Goal: Task Accomplishment & Management: Manage account settings

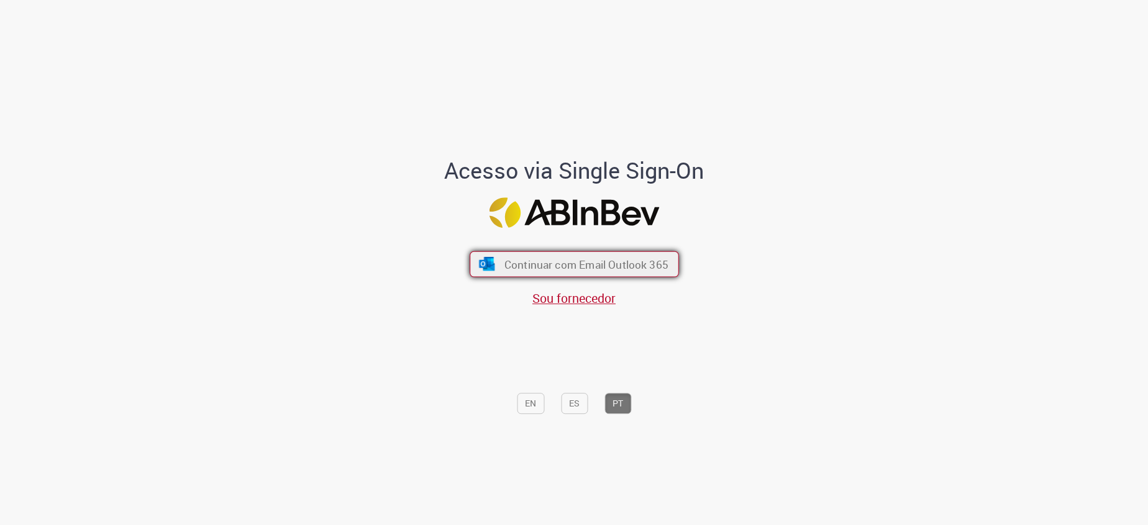
click at [612, 274] on button "Continuar com Email Outlook 365" at bounding box center [574, 265] width 209 height 26
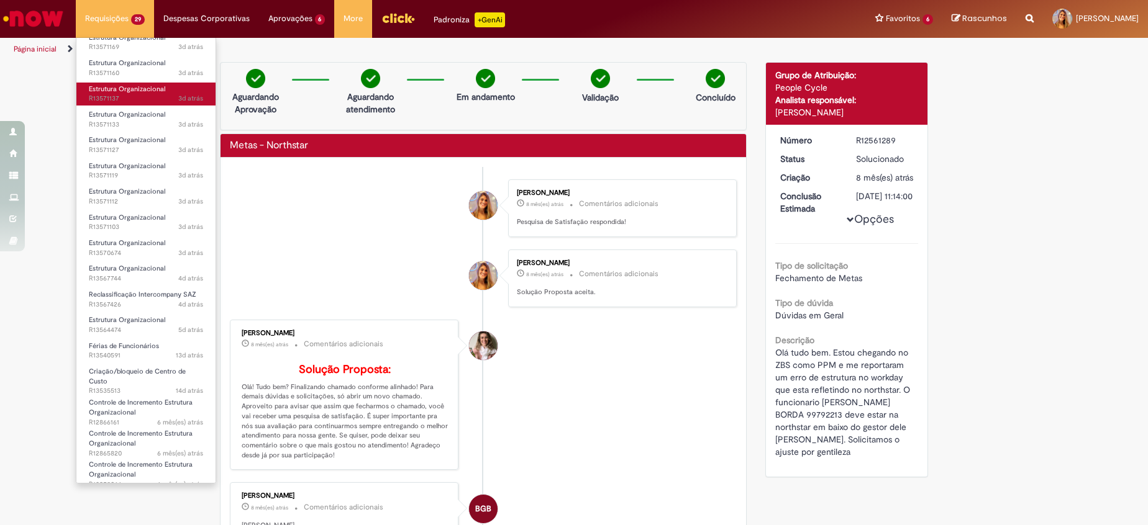
scroll to position [186, 0]
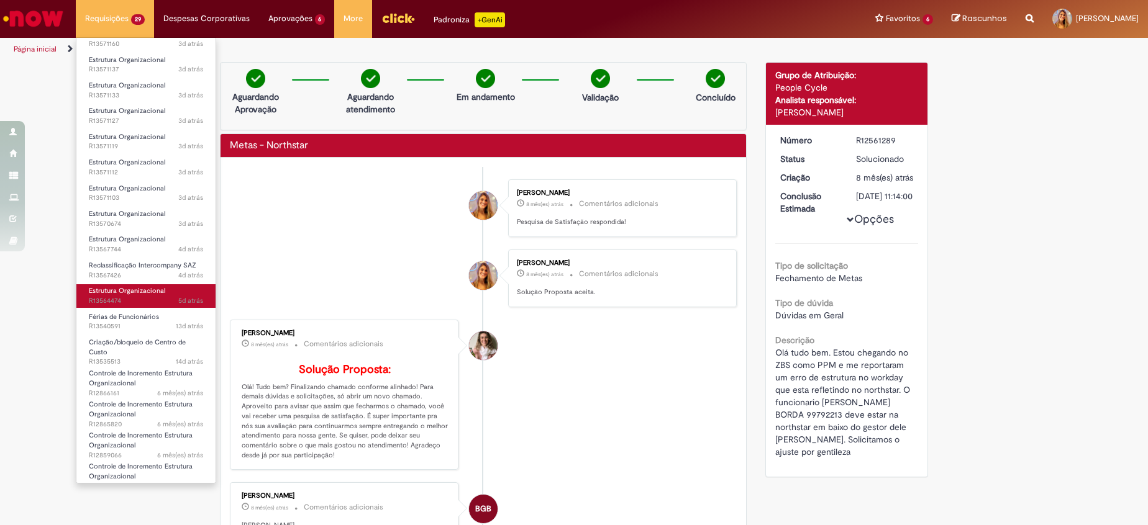
click at [145, 290] on span "Estrutura Organizacional" at bounding box center [127, 290] width 76 height 9
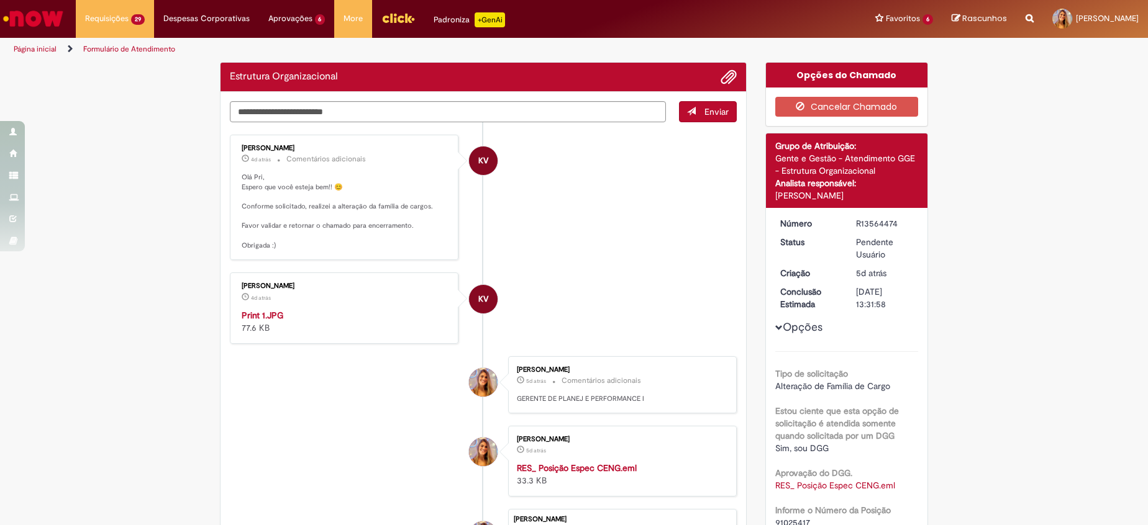
drag, startPoint x: 574, startPoint y: 238, endPoint x: 410, endPoint y: 212, distance: 165.9
click at [573, 238] on li "KV Karine Vieira 4d atrás 4 dias atrás Comentários adicionais Olá Pri, Espero q…" at bounding box center [483, 198] width 507 height 126
click at [319, 202] on p "Olá Pri, Espero que você esteja bem!! 😊 Conforme solicitado, realizei a alteraç…" at bounding box center [345, 212] width 207 height 78
click at [298, 92] on div "Estrutura Organizacional" at bounding box center [482, 77] width 525 height 29
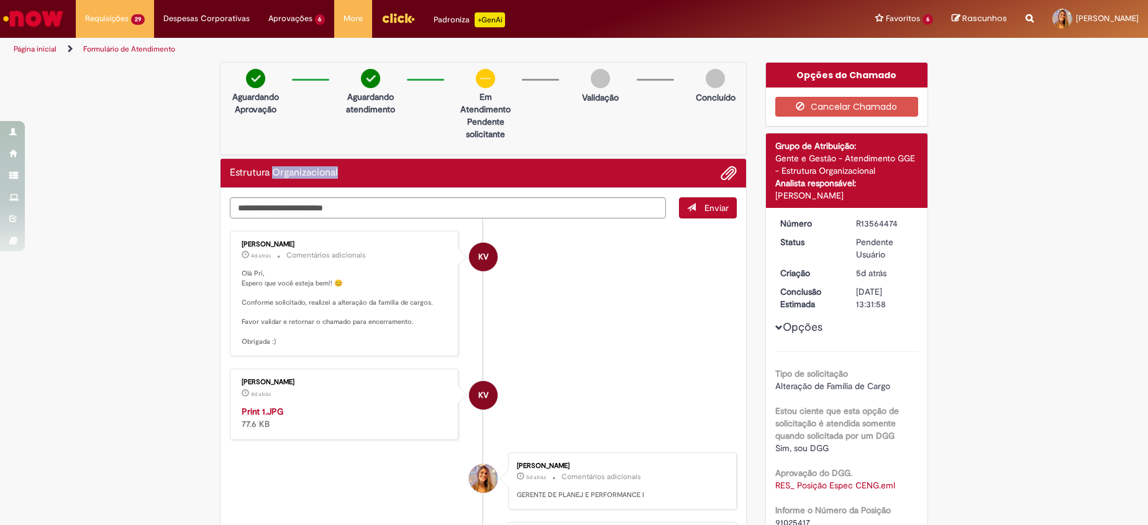
click at [298, 187] on div "Estrutura Organizacional" at bounding box center [482, 173] width 525 height 29
drag, startPoint x: 298, startPoint y: 187, endPoint x: 237, endPoint y: 275, distance: 107.2
click at [242, 275] on p "Olá Pri, Espero que você esteja bem!! 😊 Conforme solicitado, realizei a alteraç…" at bounding box center [345, 308] width 207 height 78
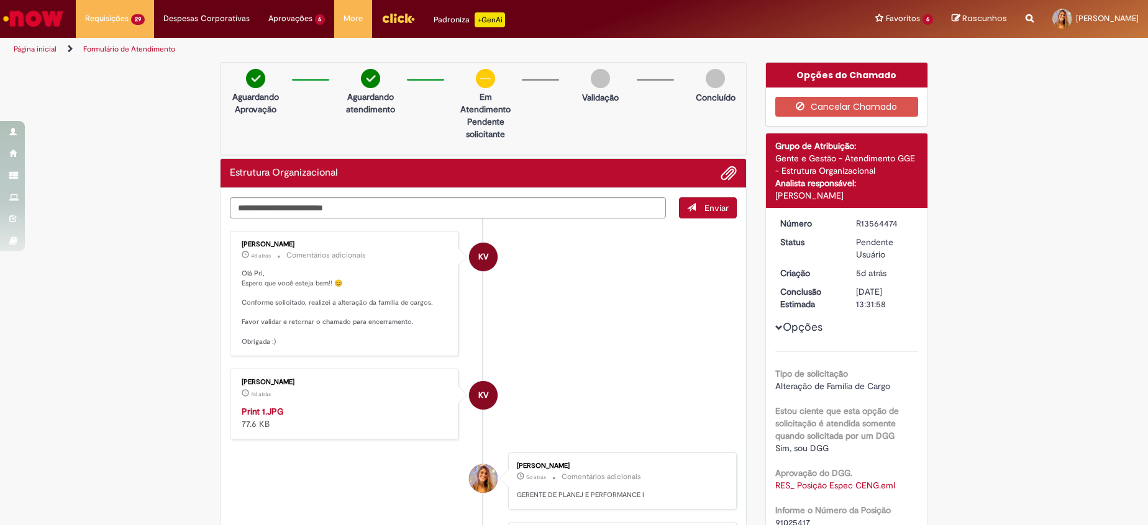
drag, startPoint x: 237, startPoint y: 275, endPoint x: 255, endPoint y: 288, distance: 21.9
click at [255, 288] on p "Olá Pri, Espero que você esteja bem!! 😊 Conforme solicitado, realizei a alteraç…" at bounding box center [345, 308] width 207 height 78
click at [482, 217] on textarea "Digite sua mensagem aqui..." at bounding box center [448, 208] width 436 height 21
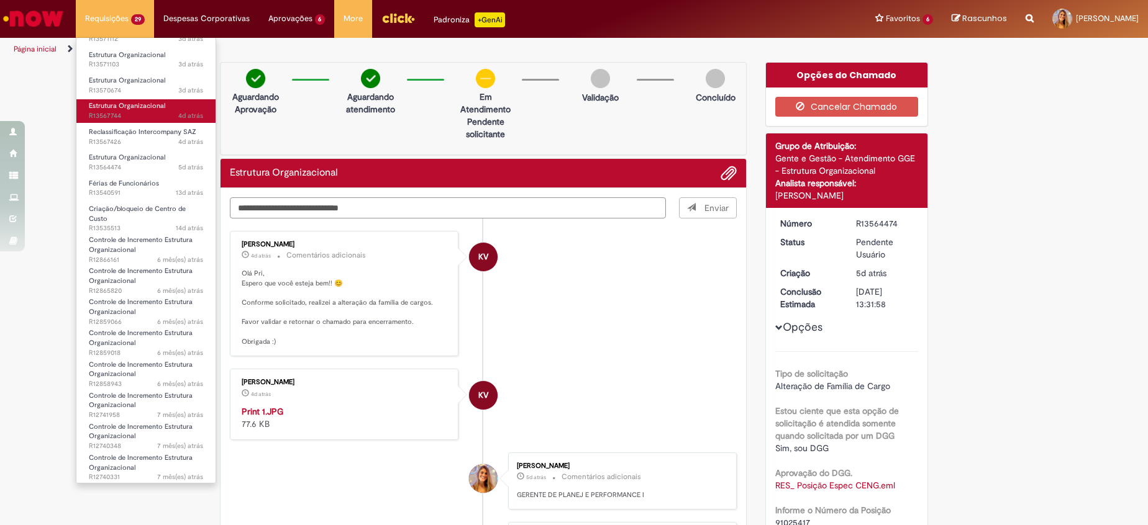
scroll to position [280, 0]
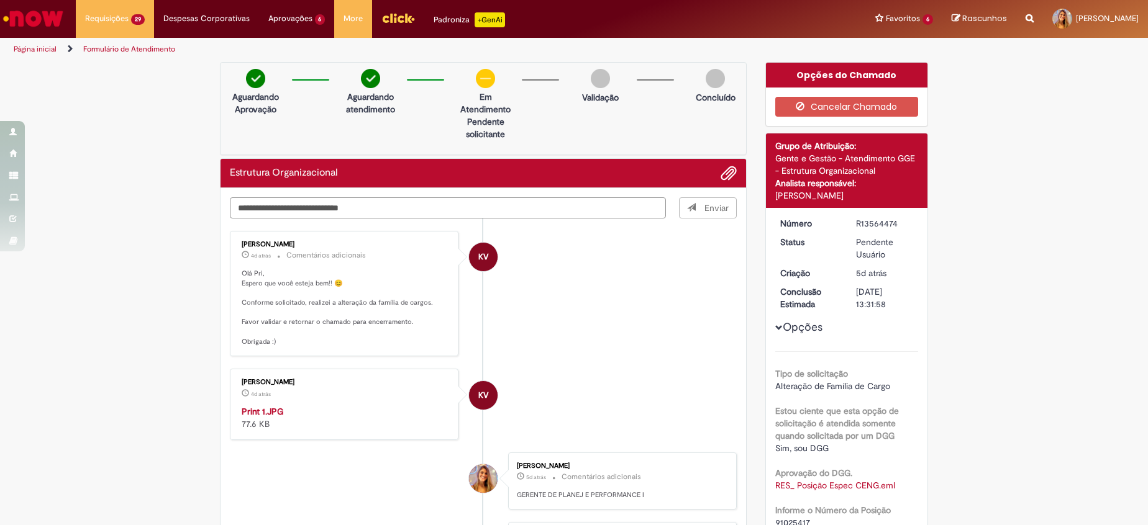
type textarea "**********"
drag, startPoint x: 666, startPoint y: 291, endPoint x: 199, endPoint y: 153, distance: 487.0
click at [665, 292] on li "KV Karine Vieira 4d atrás 4 dias atrás Comentários adicionais Olá Pri, Espero q…" at bounding box center [483, 294] width 507 height 126
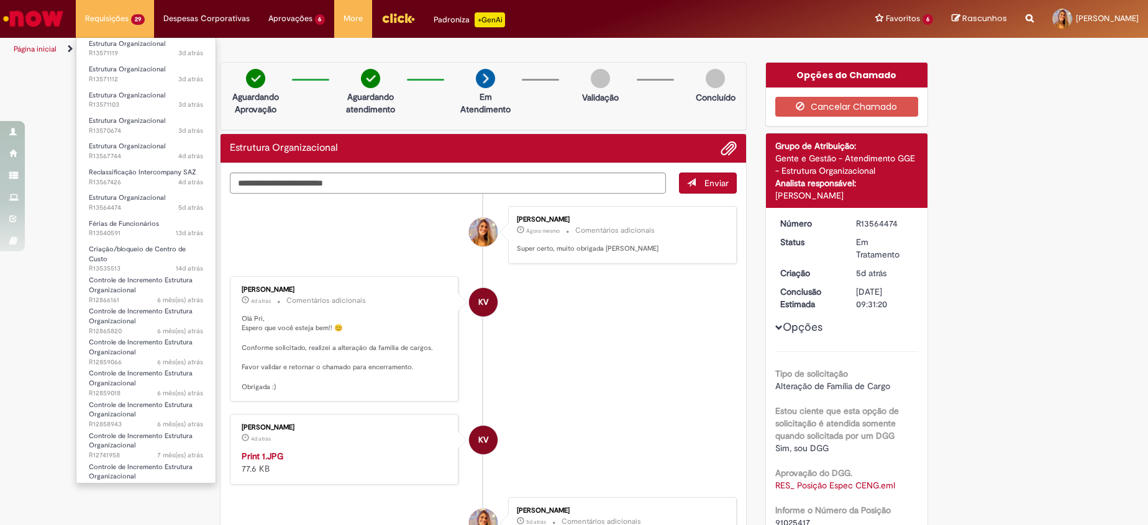
click at [135, 27] on li "Requisições 29 Exibir Todas as Solicitações Estrutura Organizacional 3d atrás 3…" at bounding box center [115, 18] width 78 height 37
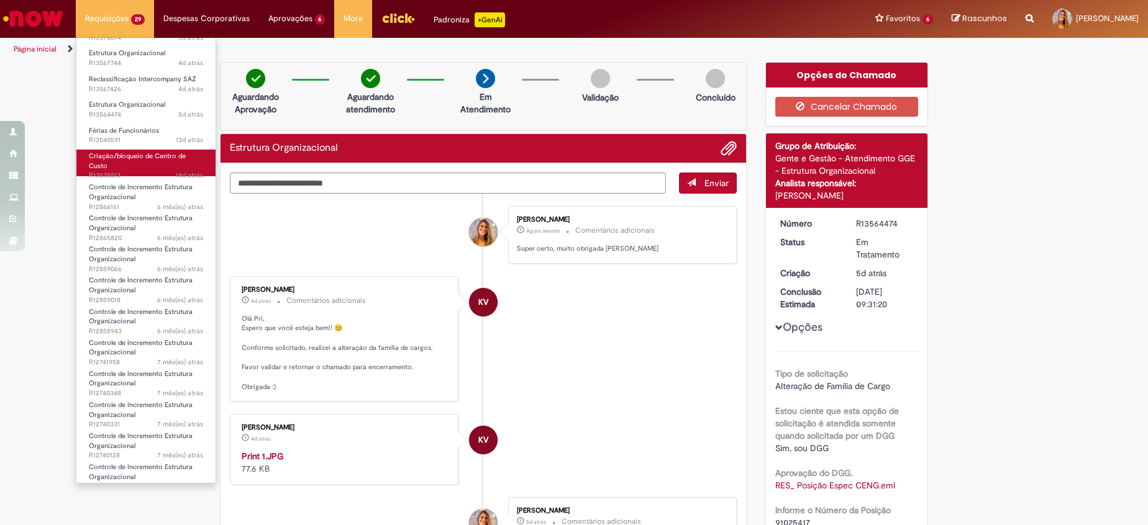
click at [143, 158] on span "Criação/bloqueio de Centro de Custo" at bounding box center [137, 161] width 97 height 19
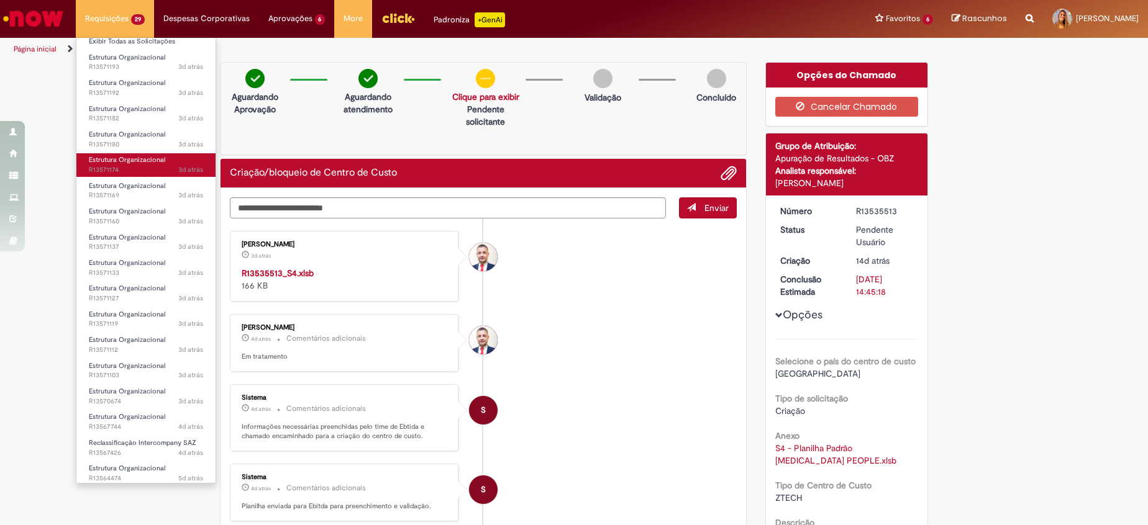
scroll to position [195, 0]
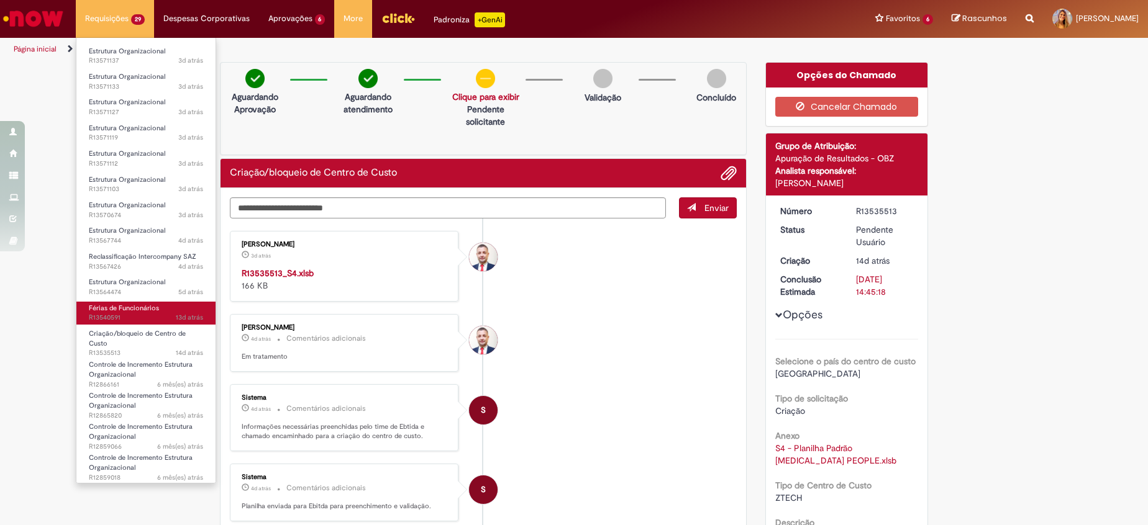
click at [163, 304] on link "Férias de Funcionários 13d atrás 13 dias atrás R13540591" at bounding box center [145, 313] width 139 height 23
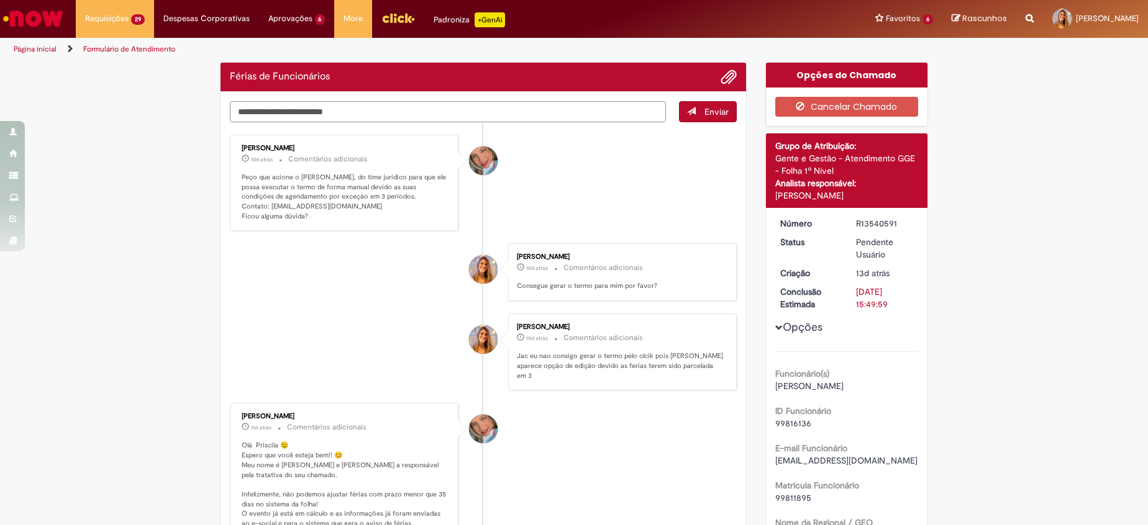
click at [326, 119] on textarea "Digite sua mensagem aqui..." at bounding box center [448, 111] width 436 height 21
type textarea "*"
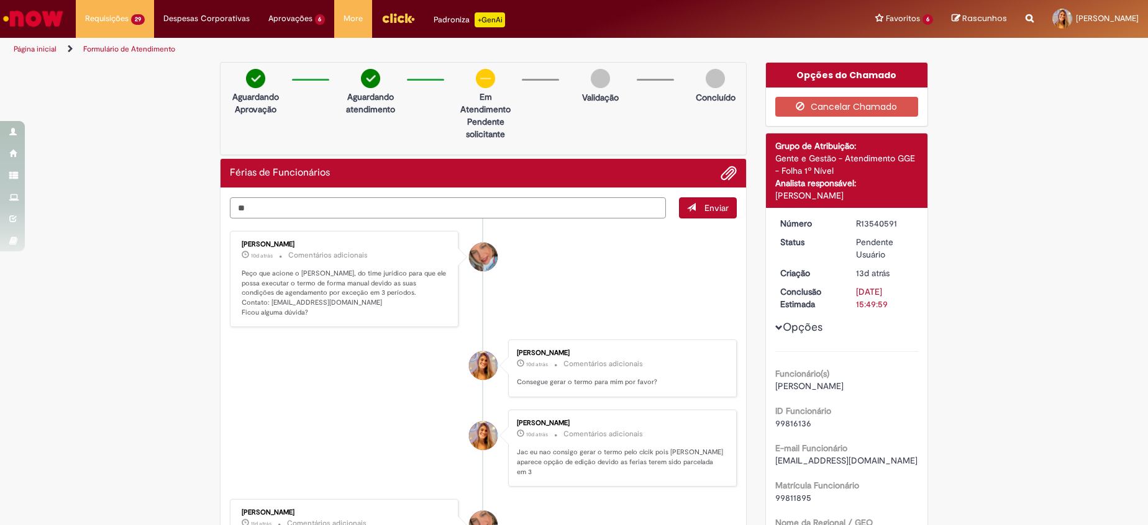
type textarea "*"
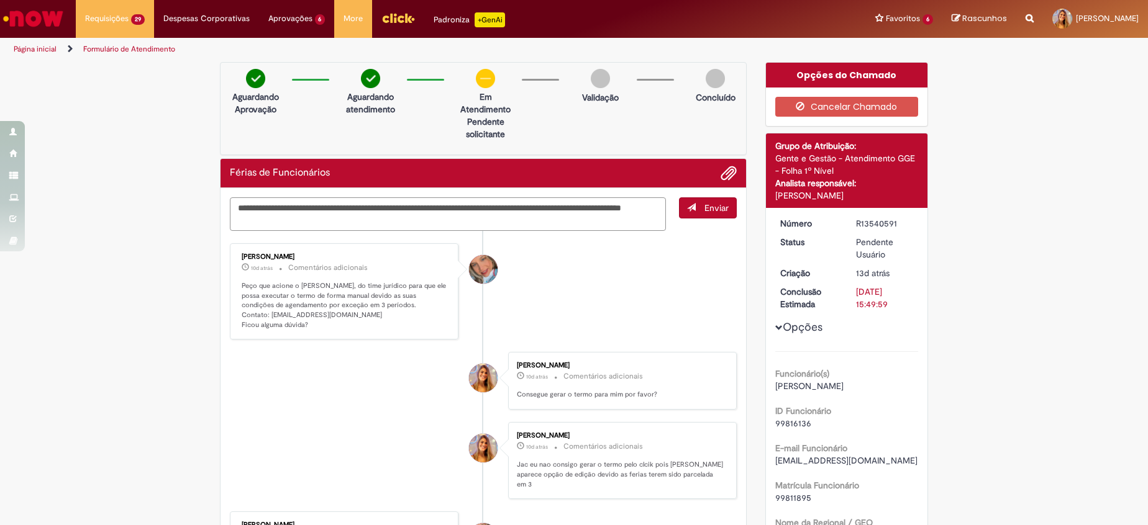
type textarea "**********"
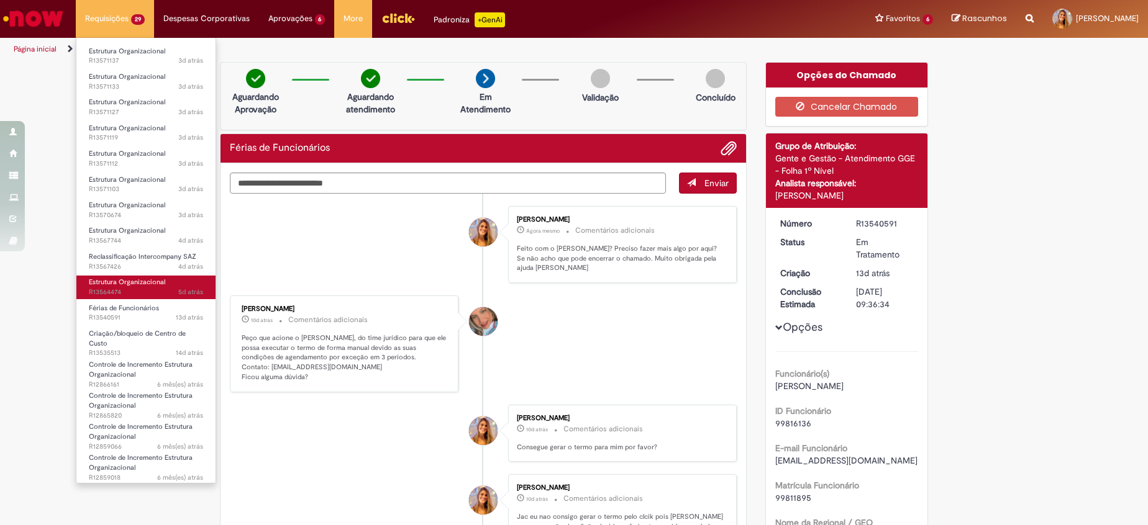
click at [145, 281] on span "Estrutura Organizacional" at bounding box center [127, 282] width 76 height 9
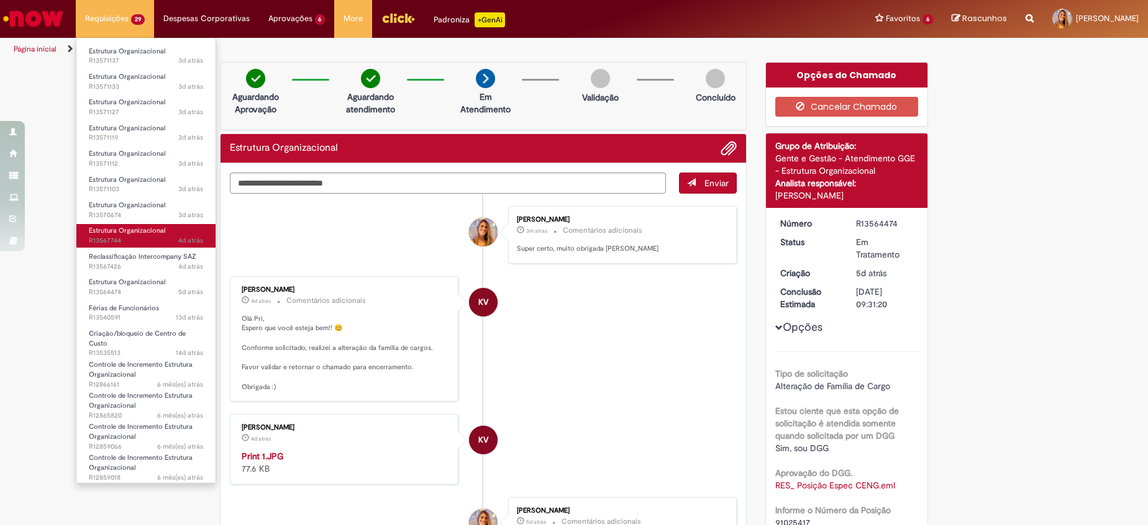
click at [147, 234] on span "Estrutura Organizacional" at bounding box center [127, 230] width 76 height 9
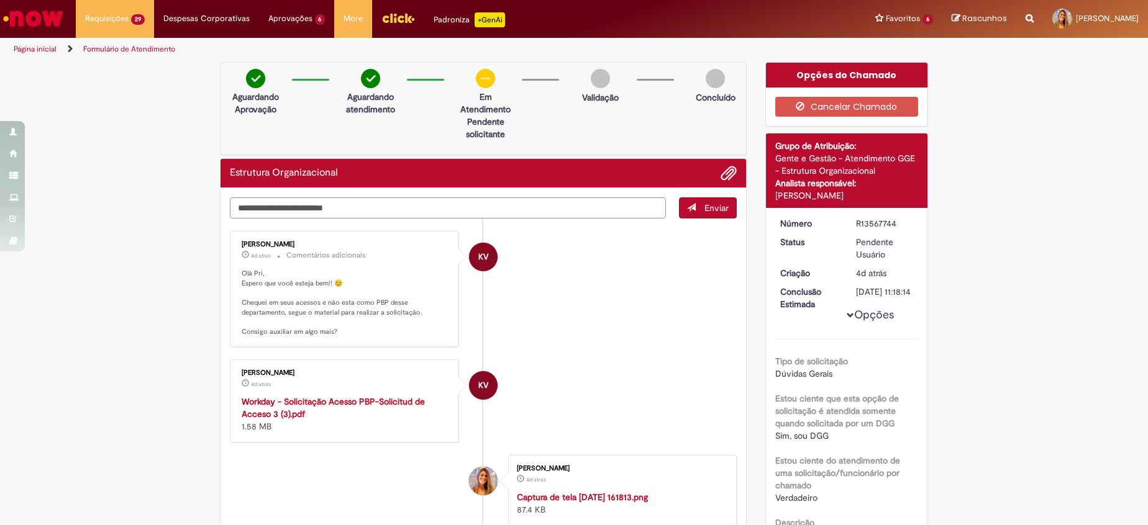
click at [530, 256] on li "KV Karine Vieira 4d atrás 4 dias atrás Comentários adicionais Olá Pri, Espero q…" at bounding box center [483, 289] width 507 height 116
click at [288, 207] on textarea "Digite sua mensagem aqui..." at bounding box center [448, 208] width 436 height 21
type textarea "*"
drag, startPoint x: 390, startPoint y: 210, endPoint x: 384, endPoint y: 148, distance: 61.7
click at [389, 210] on textarea "Digite sua mensagem aqui..." at bounding box center [448, 208] width 436 height 21
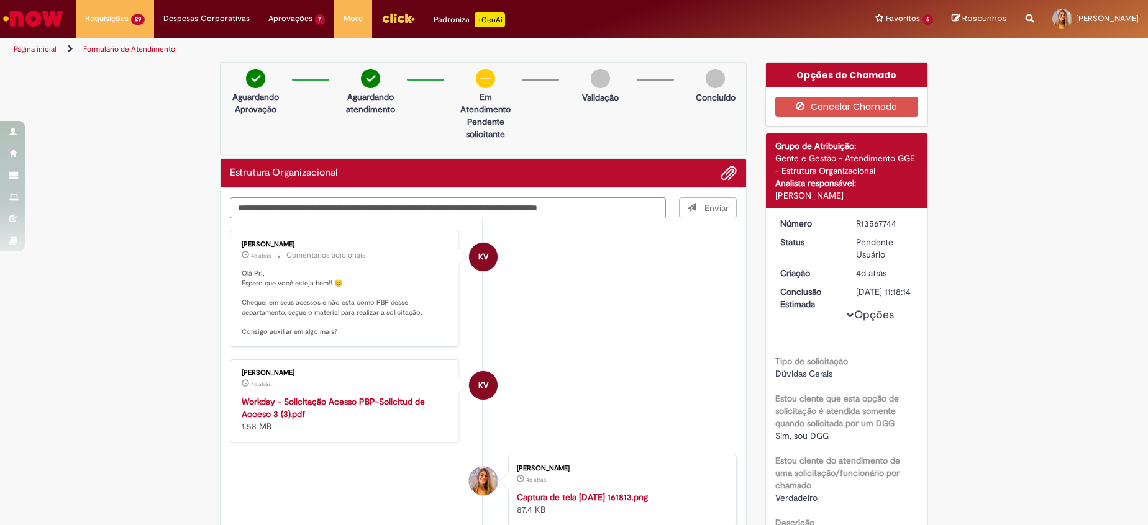
type textarea "**********"
click at [724, 275] on li "KV Karine Vieira 4d atrás 4 dias atrás Comentários adicionais Olá Pri, Espero q…" at bounding box center [483, 289] width 507 height 116
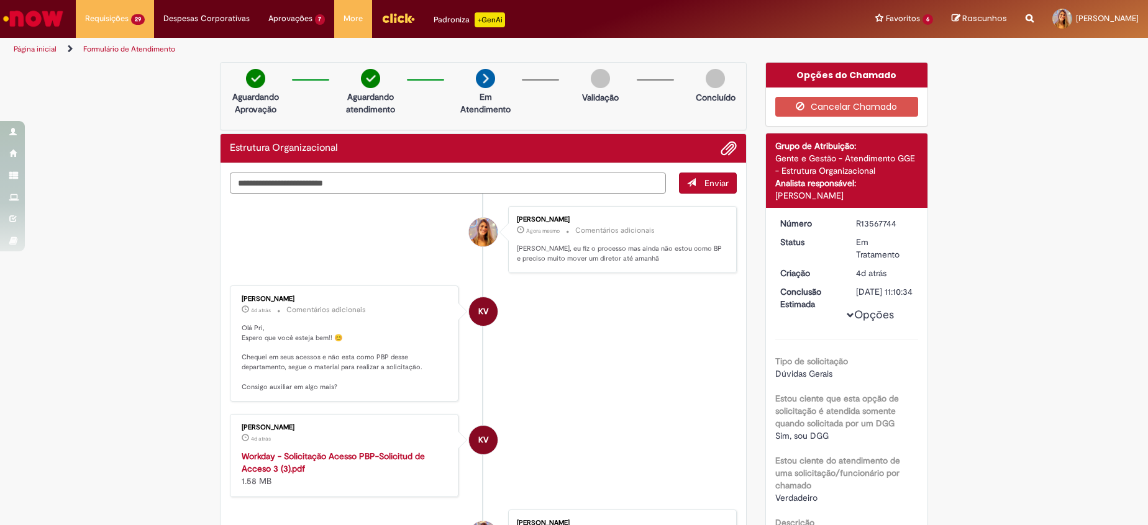
drag, startPoint x: 598, startPoint y: 186, endPoint x: 604, endPoint y: 176, distance: 11.4
click at [599, 188] on textarea "Digite sua mensagem aqui..." at bounding box center [448, 183] width 436 height 21
type textarea "**********"
click at [766, 408] on div "Número R13567744 Status Em Tratamento Criação 4d atrás 4 dias atrás Conclusão E…" at bounding box center [847, 409] width 162 height 402
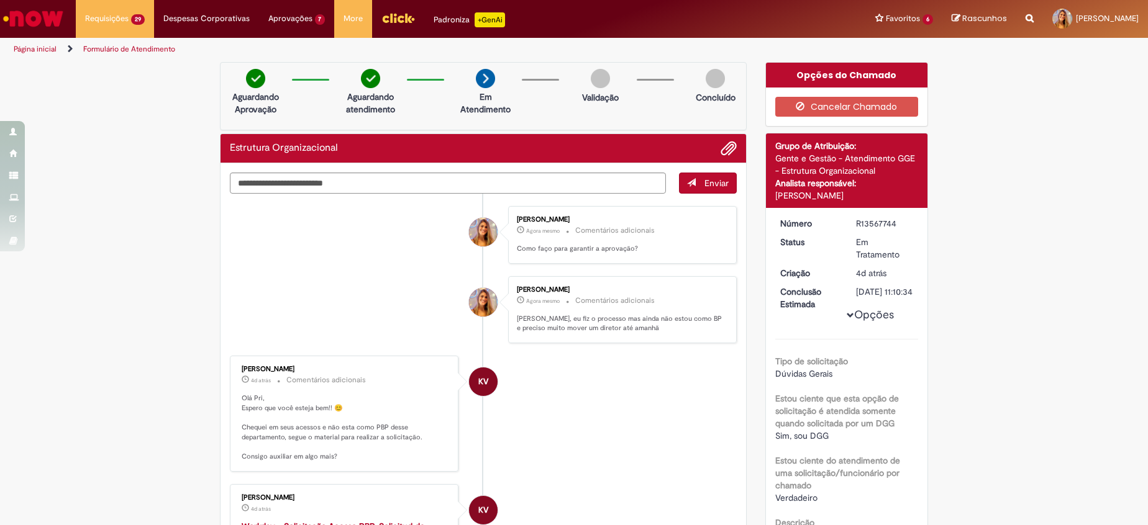
click at [159, 391] on div "Verificar Código de Barras Aguardando Aprovação Aguardando atendimento Em Atend…" at bounding box center [574, 454] width 1148 height 784
click at [166, 305] on div "Verificar Código de Barras Aguardando Aprovação Aguardando atendimento Em Atend…" at bounding box center [574, 454] width 1148 height 784
drag, startPoint x: 127, startPoint y: 296, endPoint x: 161, endPoint y: 299, distance: 34.3
click at [127, 299] on div "Verificar Código de Barras Aguardando Aprovação Aguardando atendimento Em Atend…" at bounding box center [574, 454] width 1148 height 784
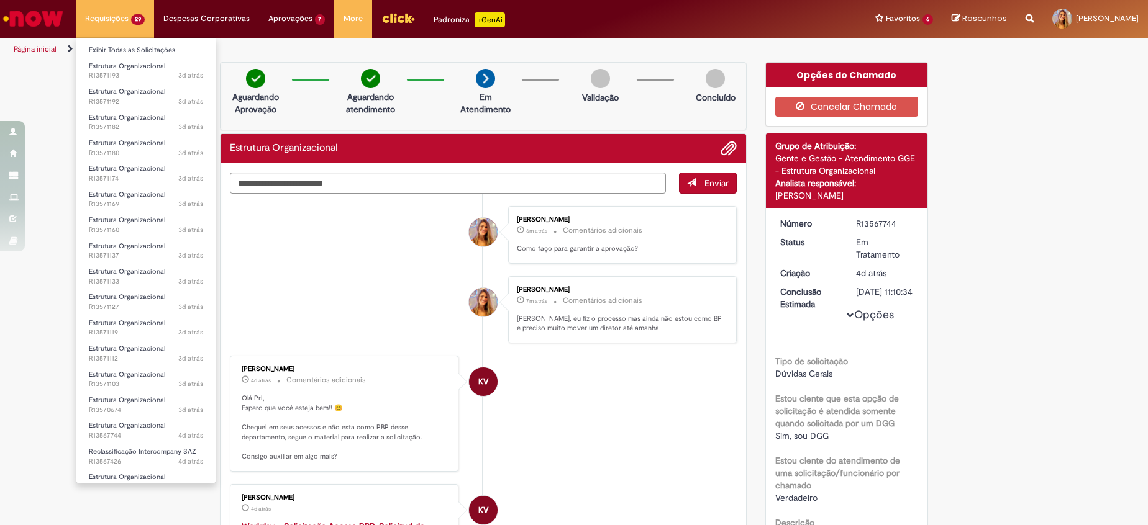
click at [132, 12] on li "Requisições 29 Exibir Todas as Solicitações Estrutura Organizacional 3d atrás 3…" at bounding box center [115, 18] width 78 height 37
click at [164, 394] on link "Estrutura Organizacional 3d atrás 3 dias atrás R13570674" at bounding box center [145, 405] width 139 height 23
click at [145, 380] on span "3d atrás 3 dias atrás R13571103" at bounding box center [146, 385] width 114 height 10
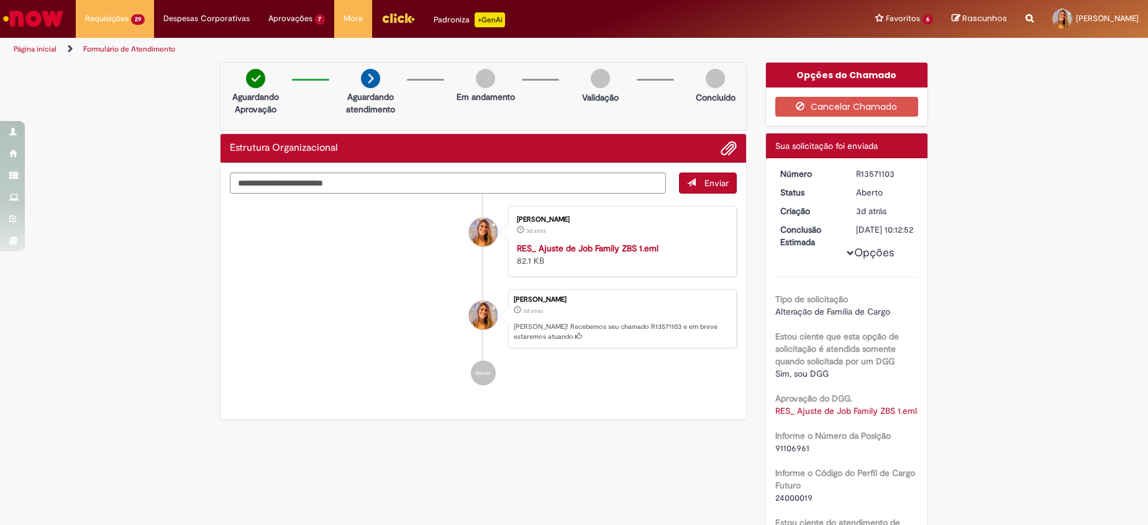
click at [306, 322] on li "Priscila Cerri Sampaio 3d atrás 3 dias atrás Ola! Recebemos seu chamado R135711…" at bounding box center [483, 319] width 507 height 60
click at [150, 265] on div "Verificar Código de Barras Aguardando Aprovação Aguardando atendimento Em andam…" at bounding box center [574, 409] width 1148 height 694
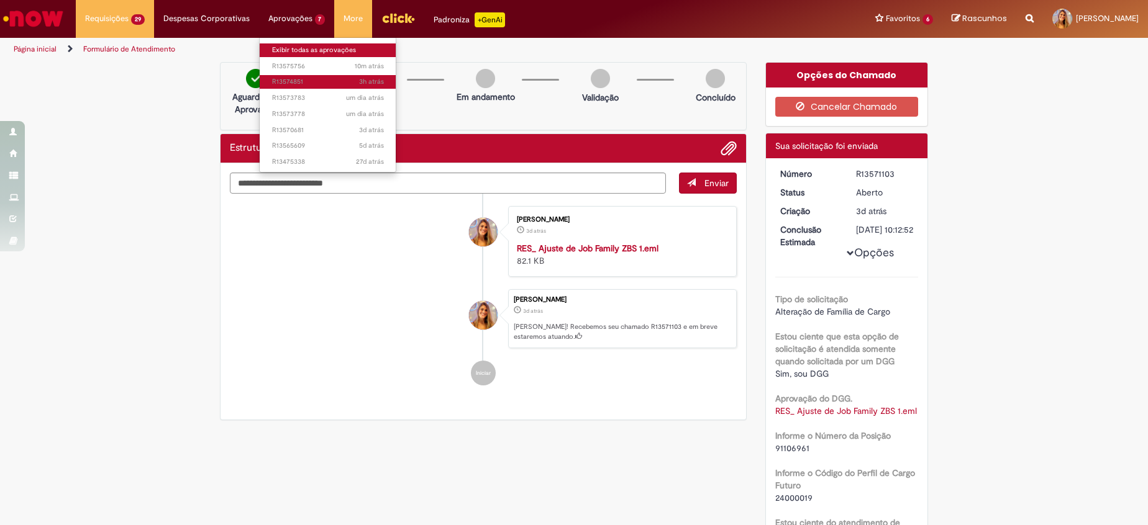
drag, startPoint x: 308, startPoint y: 47, endPoint x: 336, endPoint y: 82, distance: 45.1
click at [308, 47] on link "Exibir todas as aprovações" at bounding box center [328, 50] width 137 height 14
